Goal: Register for event/course

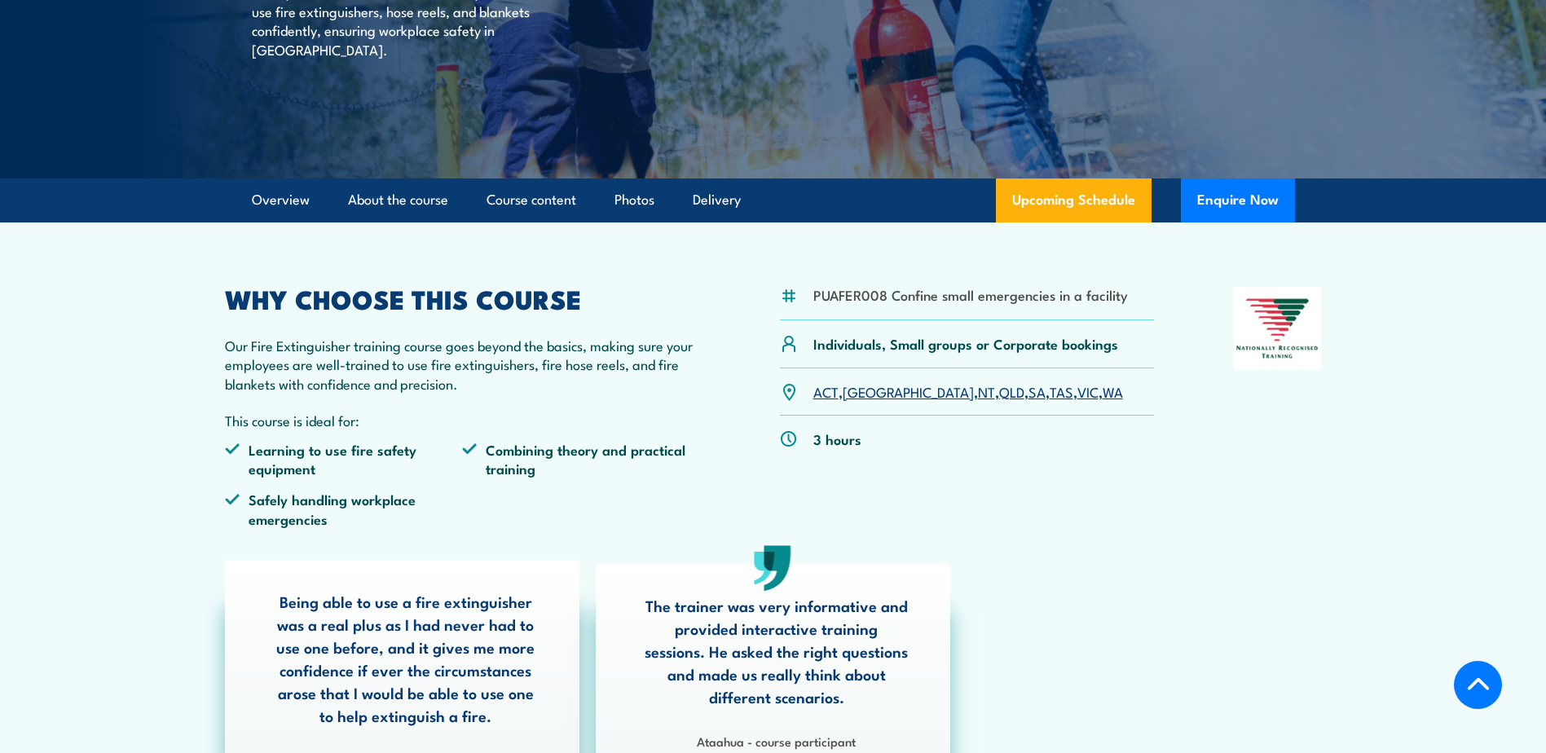
scroll to position [326, 0]
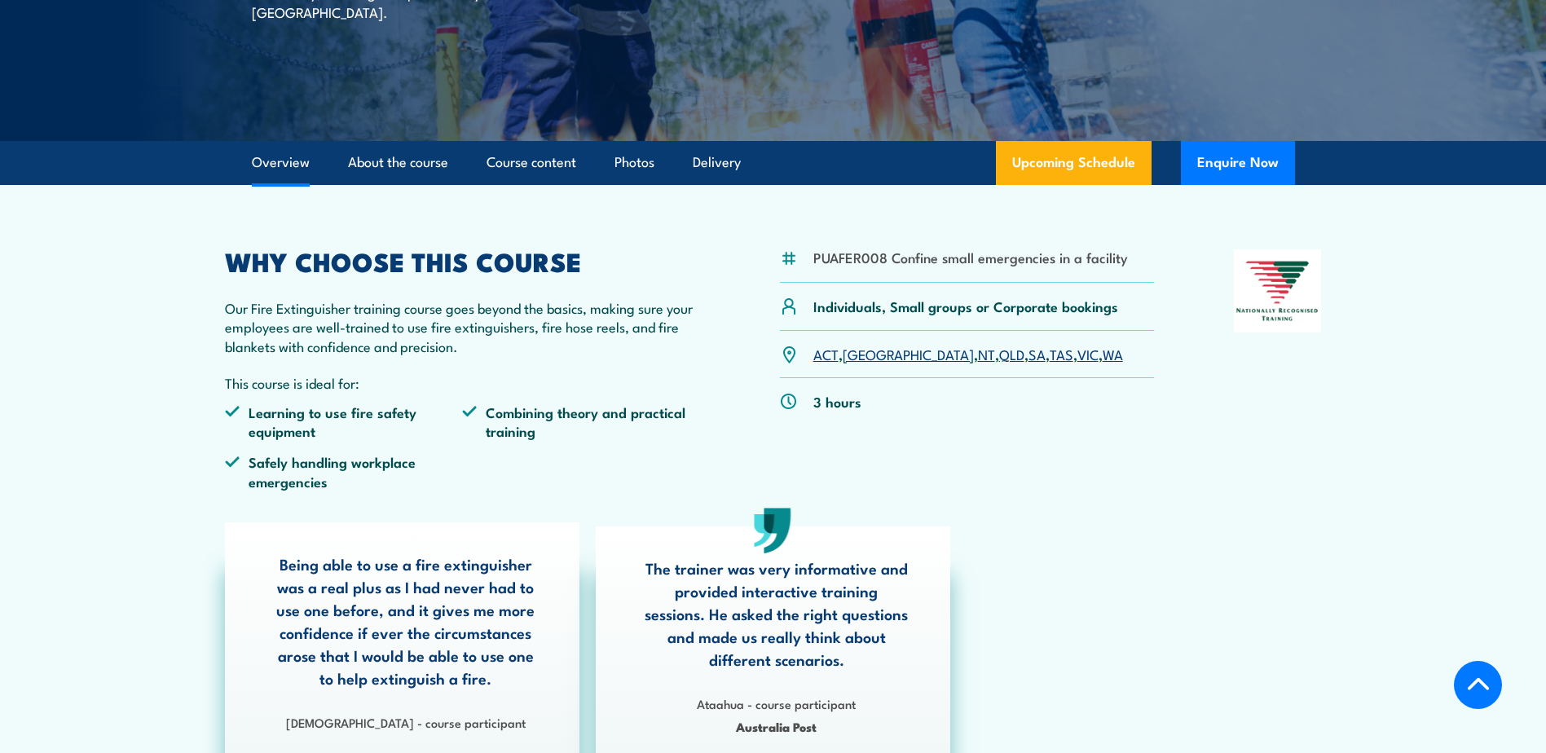
click at [860, 350] on link "[GEOGRAPHIC_DATA]" at bounding box center [908, 354] width 131 height 20
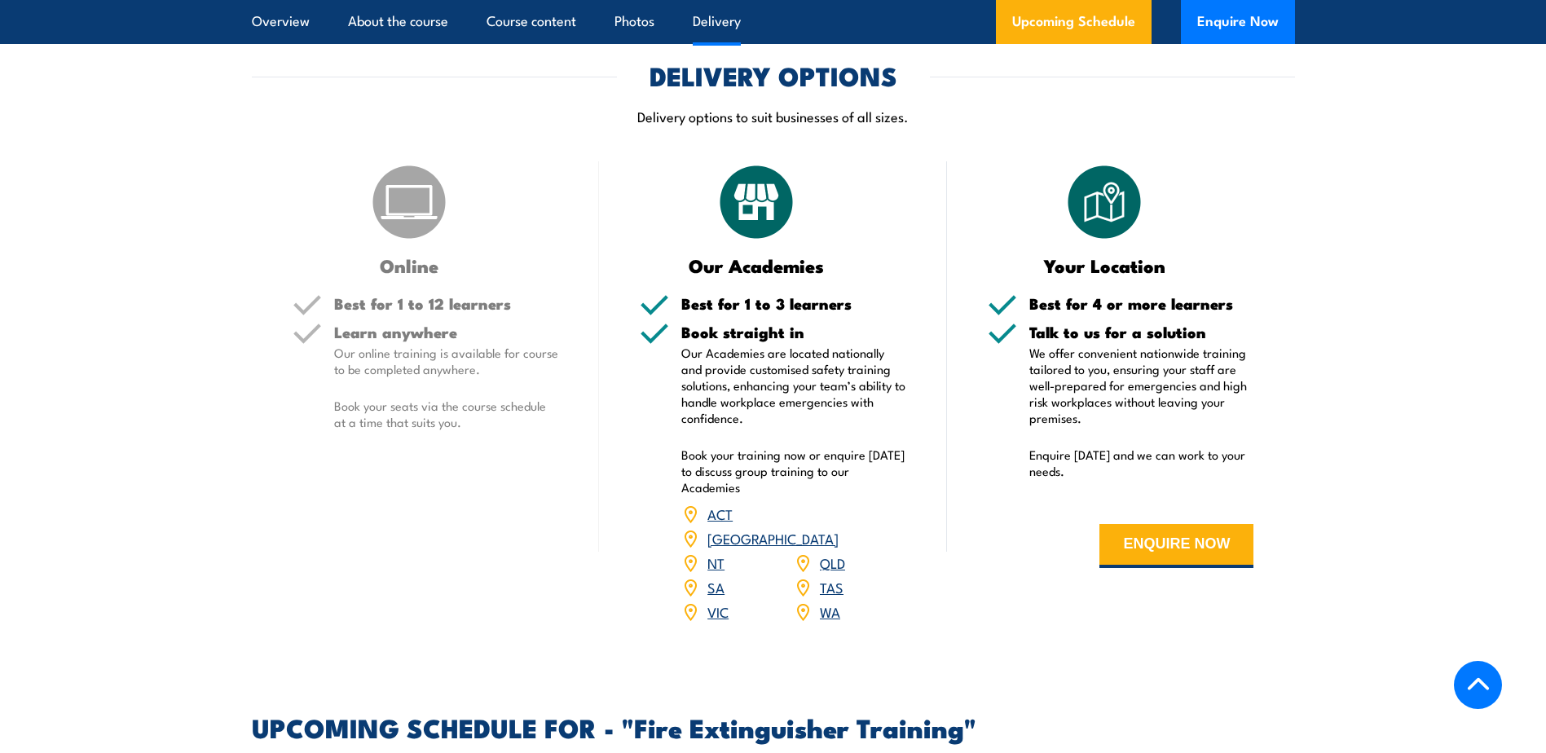
scroll to position [1920, 0]
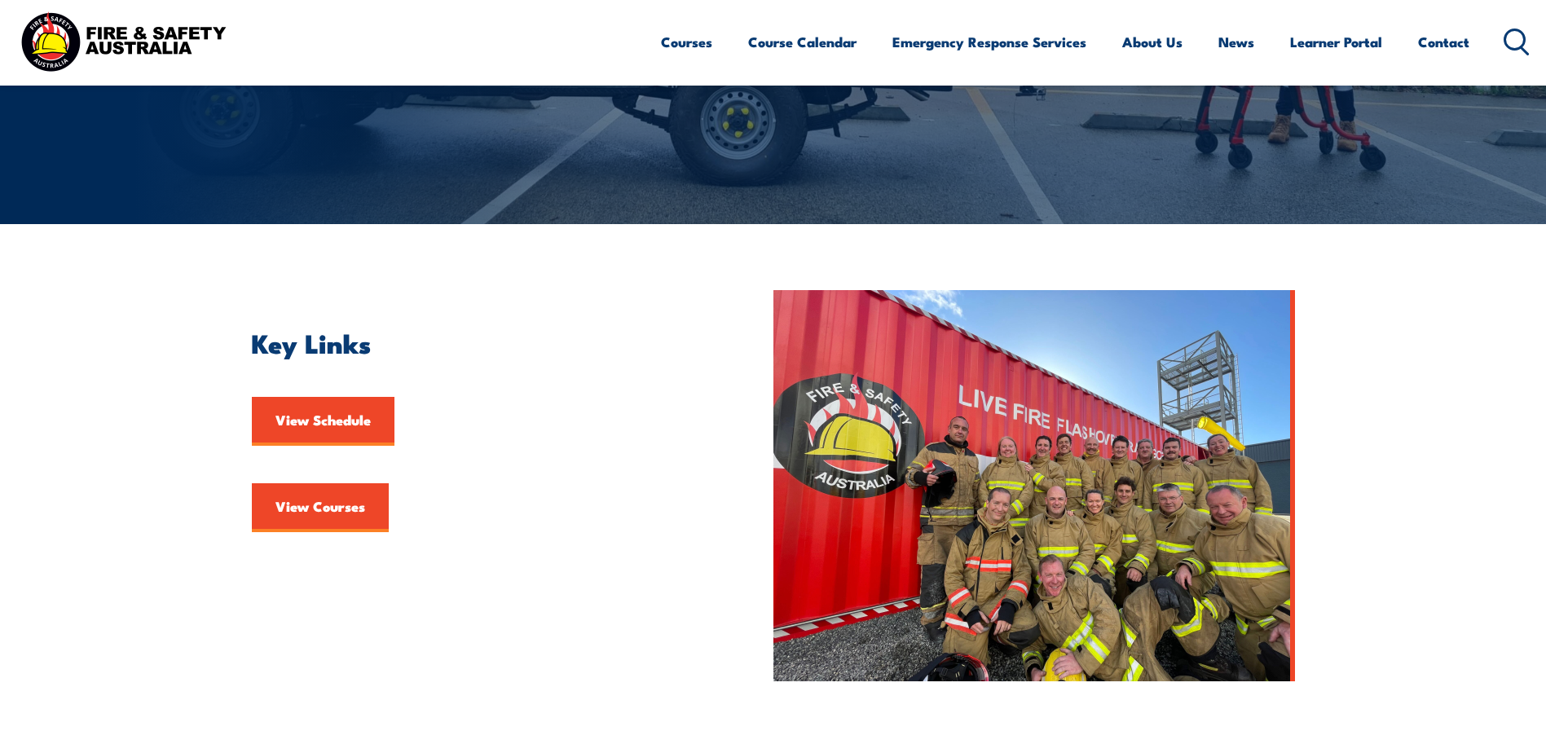
scroll to position [244, 0]
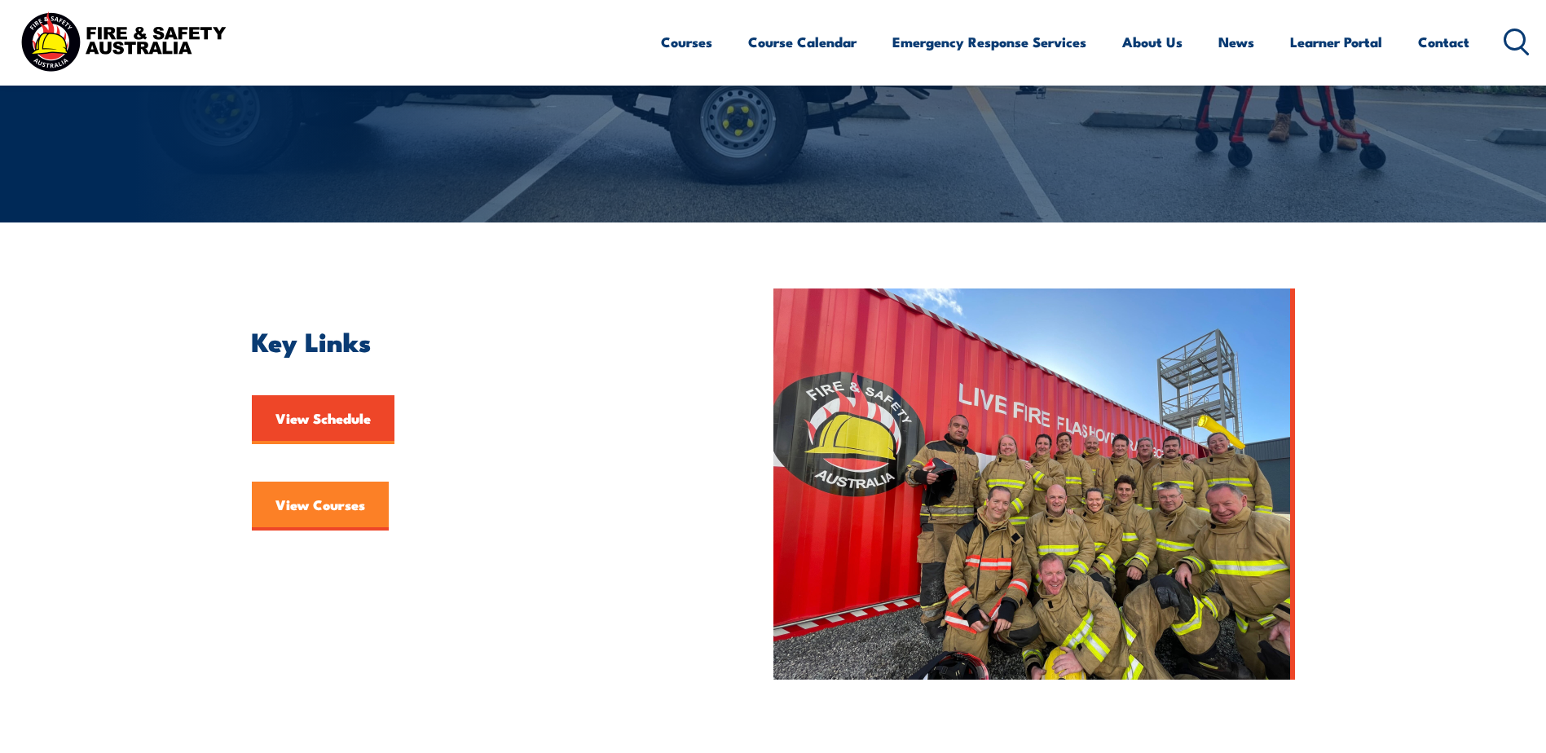
click at [343, 504] on link "View Courses" at bounding box center [320, 506] width 137 height 49
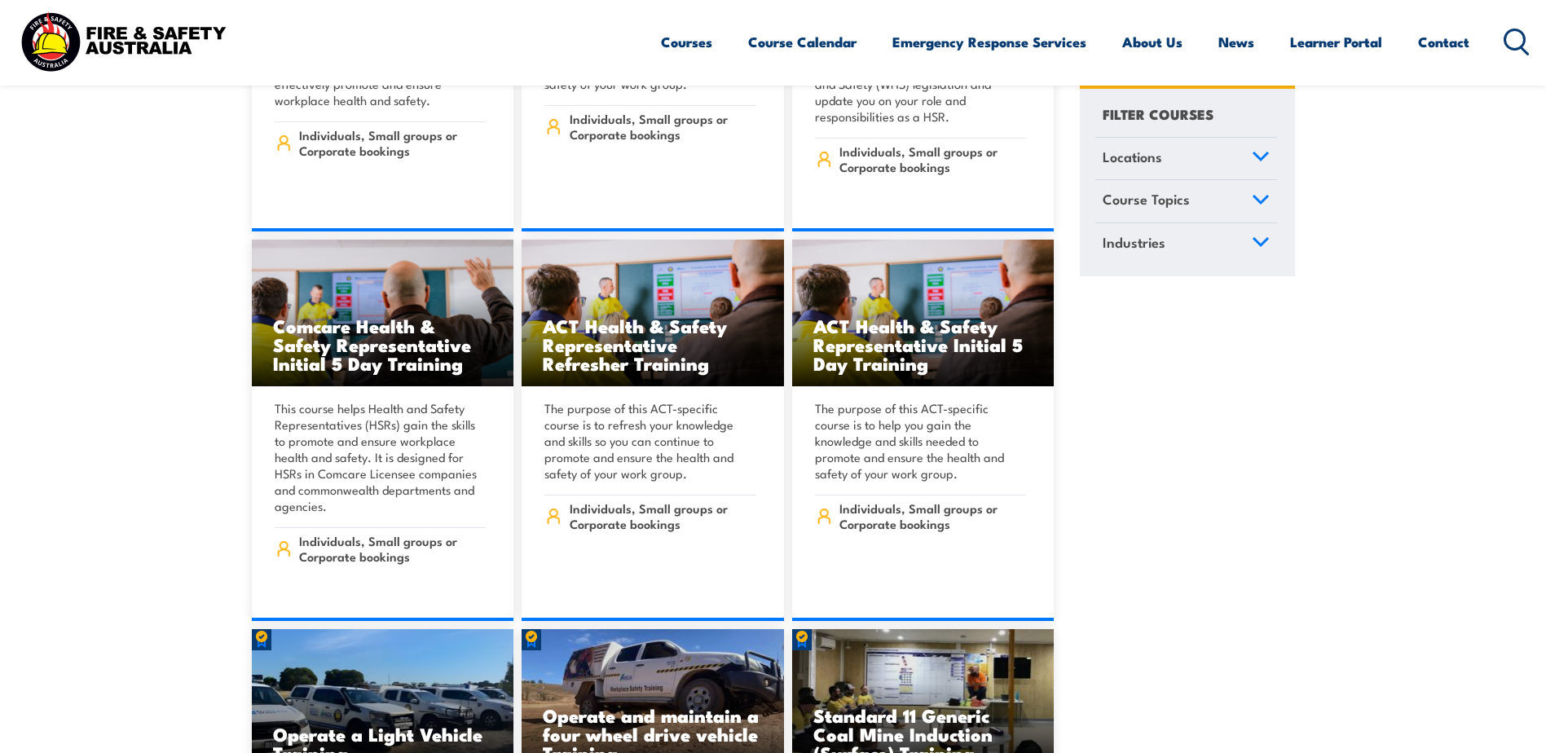
scroll to position [7334, 0]
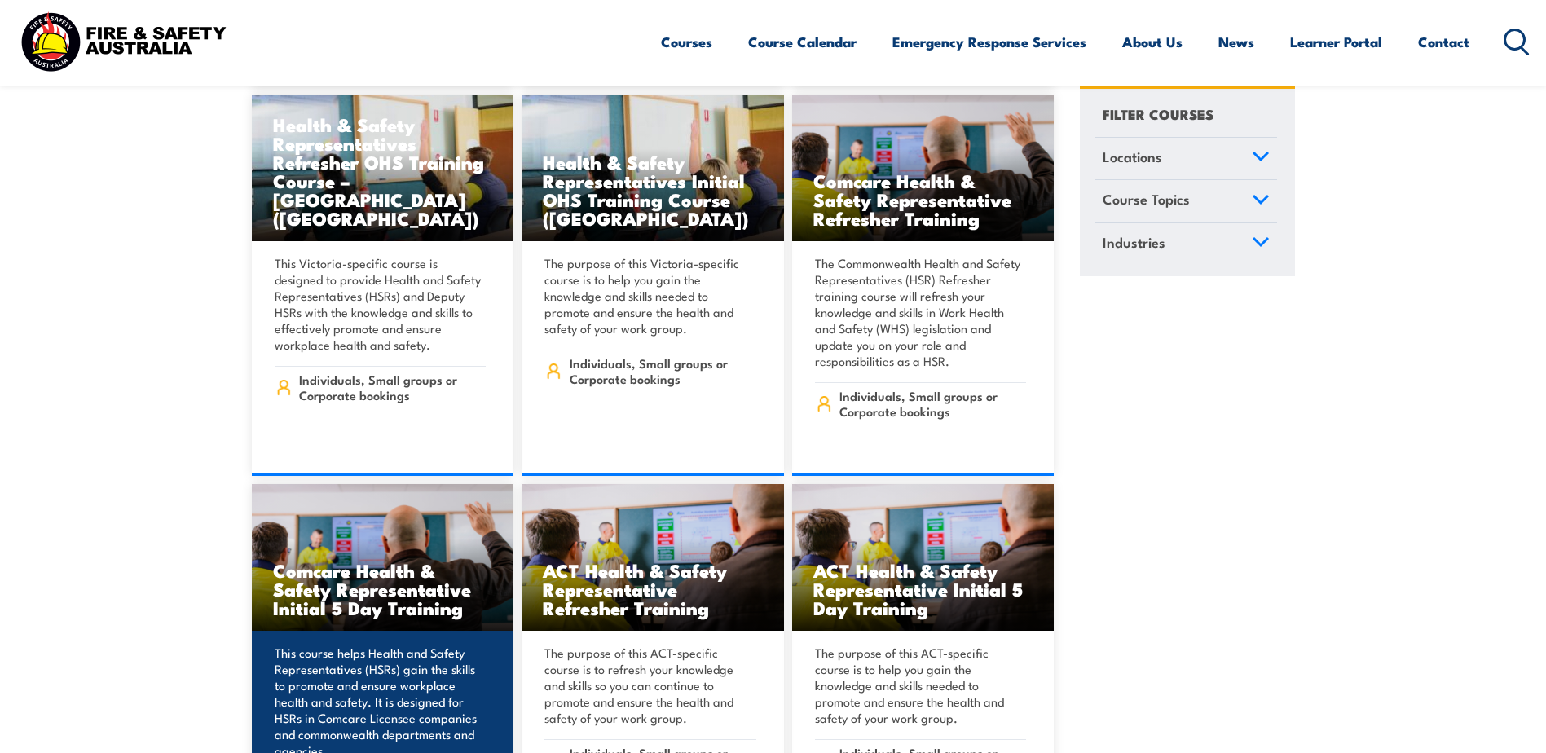
click at [352, 561] on h3 "Comcare Health & Safety Representative Initial 5 Day Training" at bounding box center [383, 589] width 220 height 56
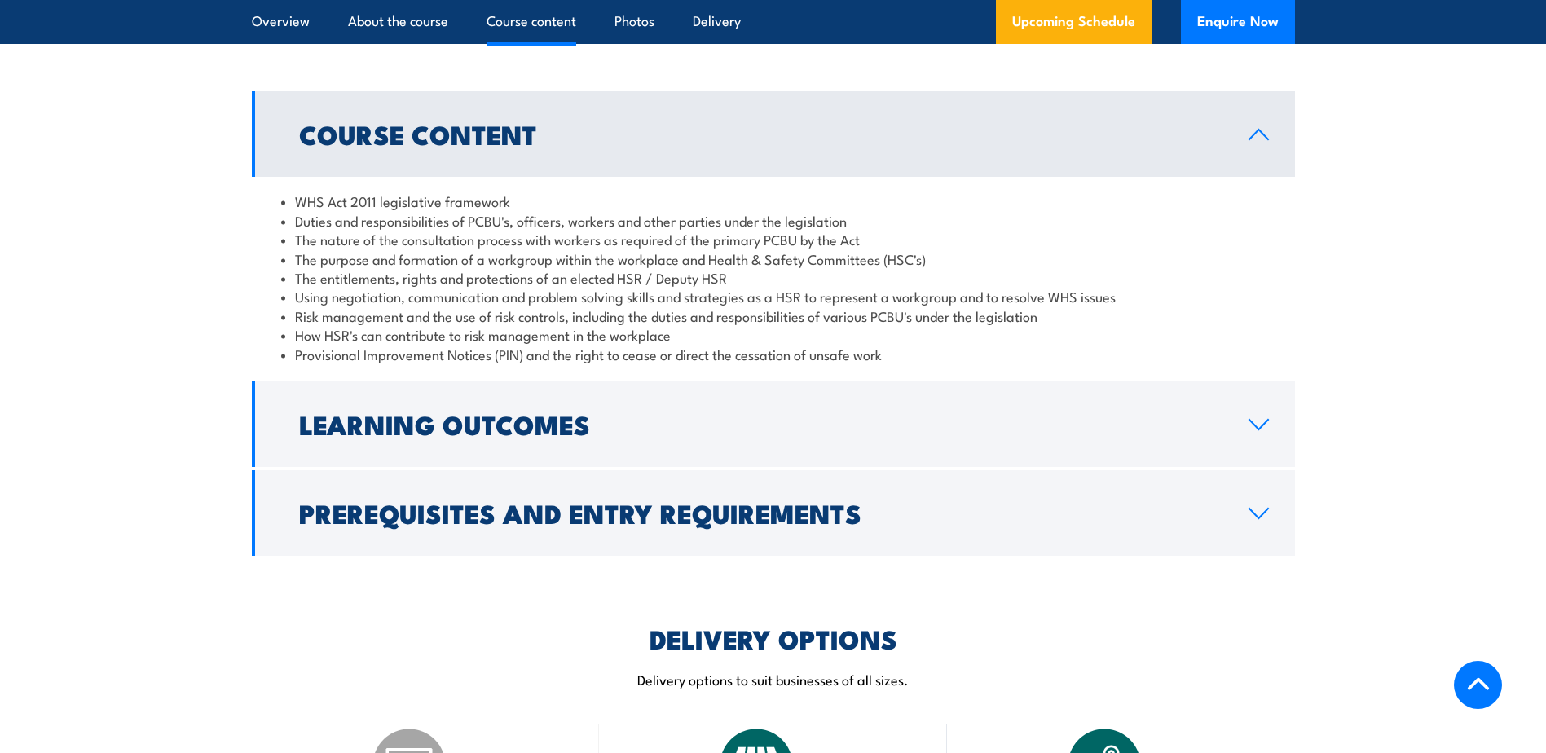
scroll to position [1630, 0]
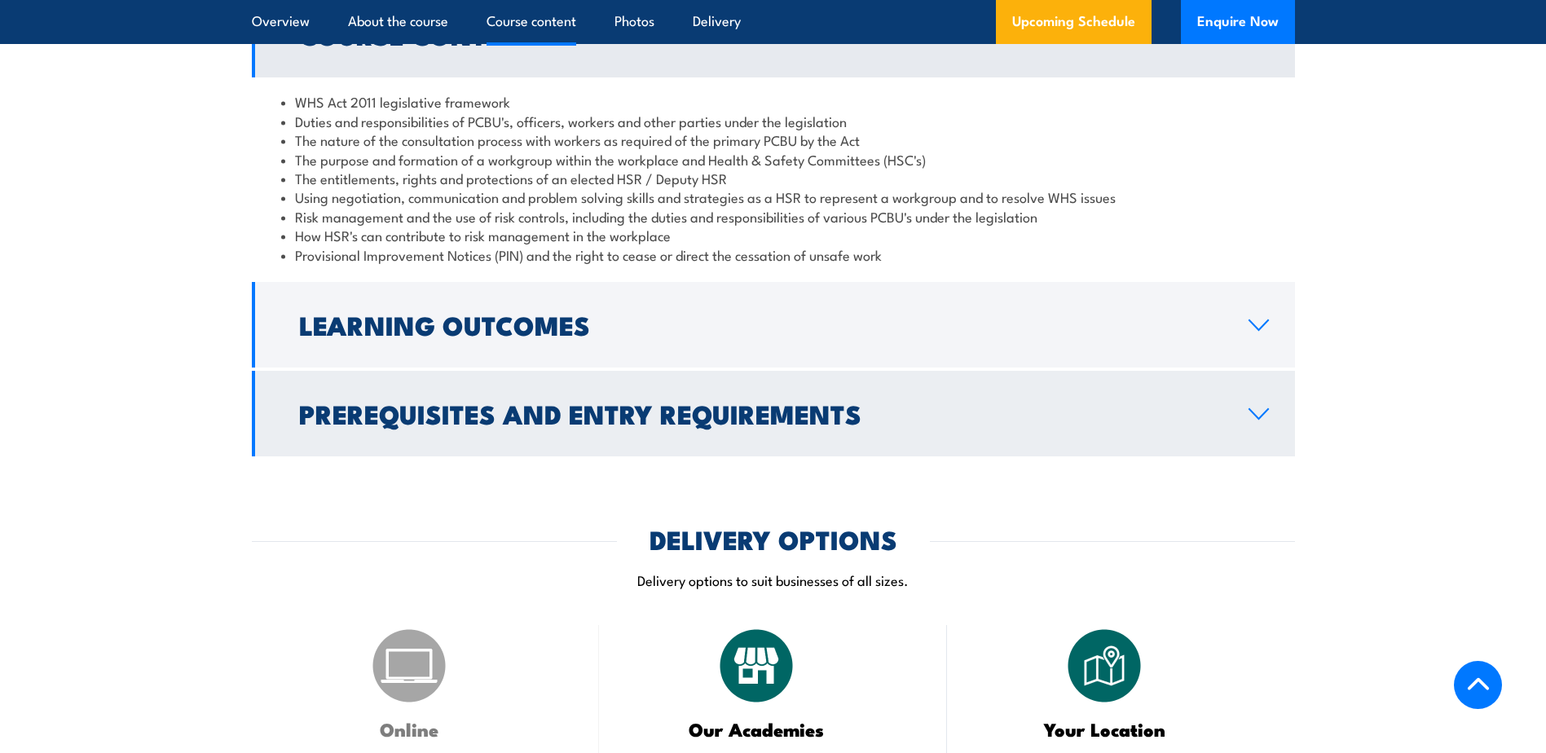
click at [1248, 411] on icon at bounding box center [1259, 413] width 22 height 13
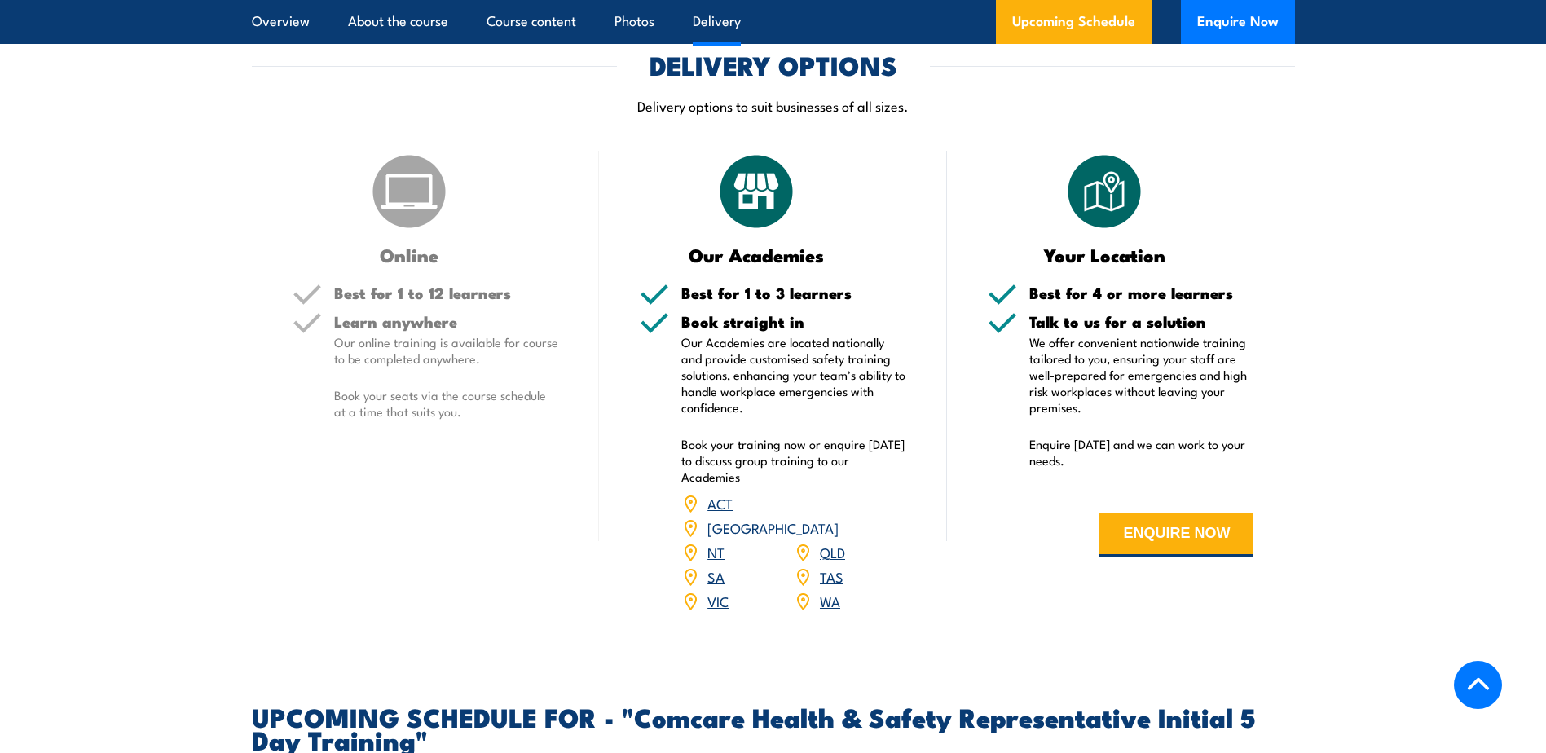
scroll to position [2119, 0]
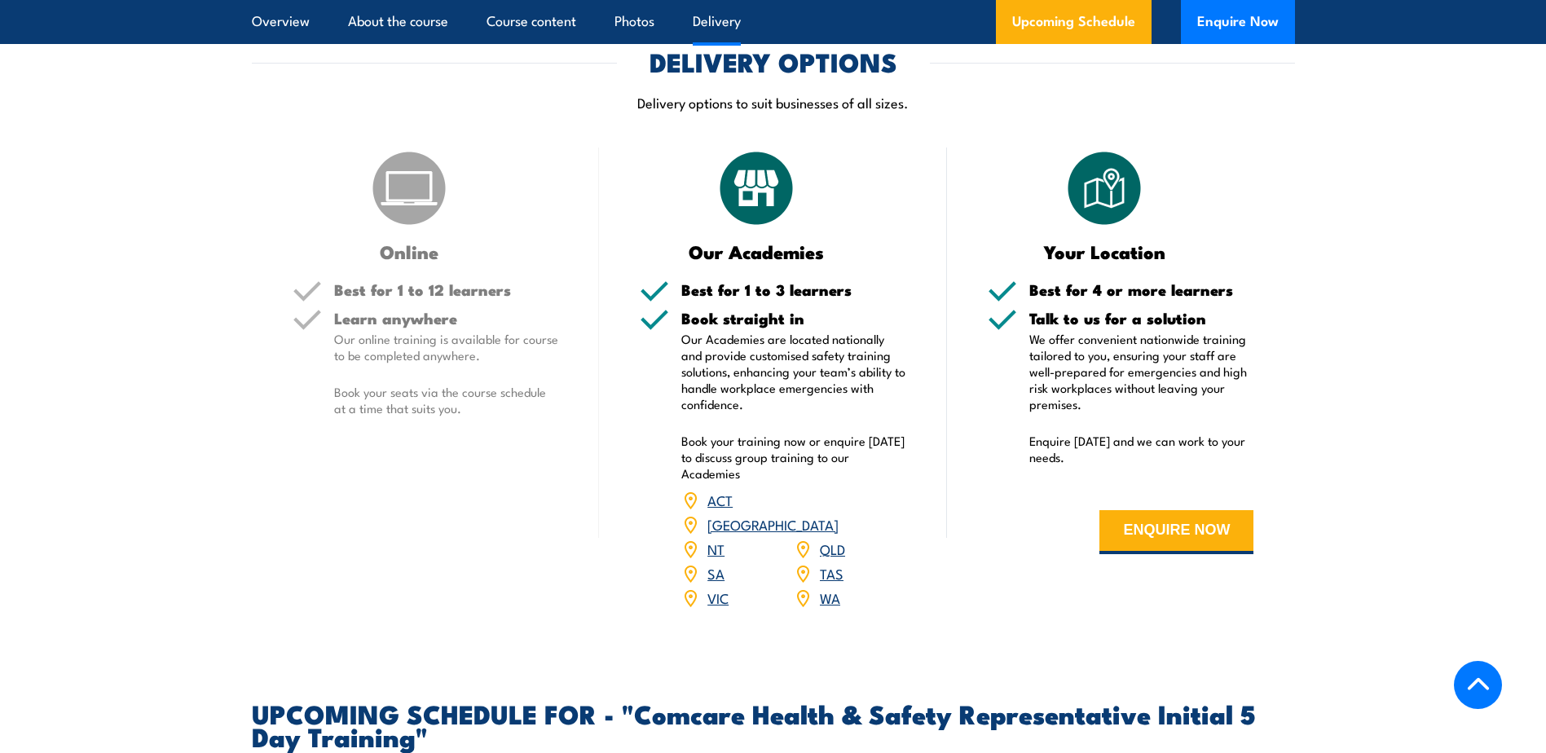
click at [830, 514] on link "[GEOGRAPHIC_DATA]" at bounding box center [772, 524] width 131 height 20
